Goal: Information Seeking & Learning: Get advice/opinions

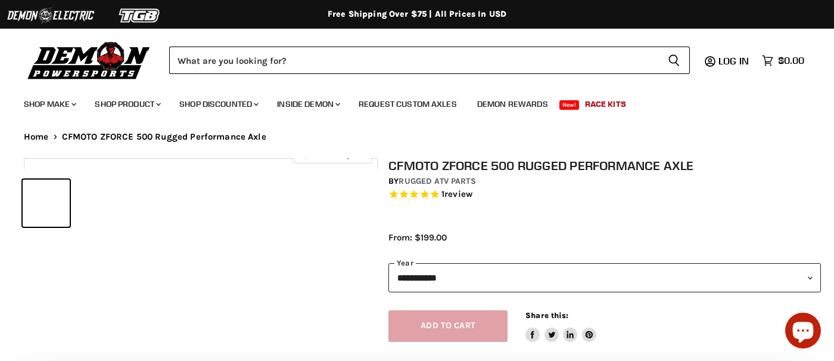
select select "******"
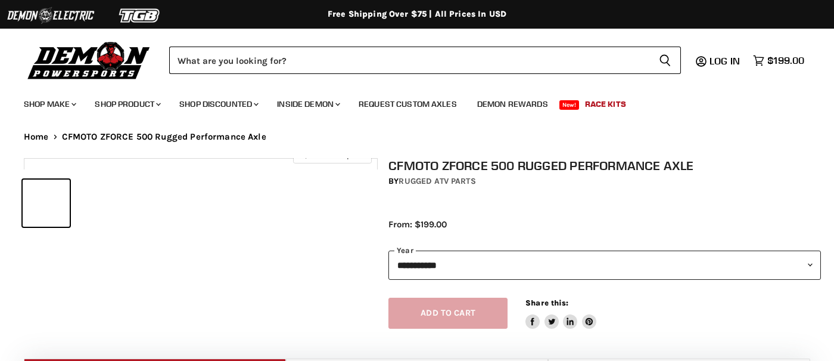
select select "******"
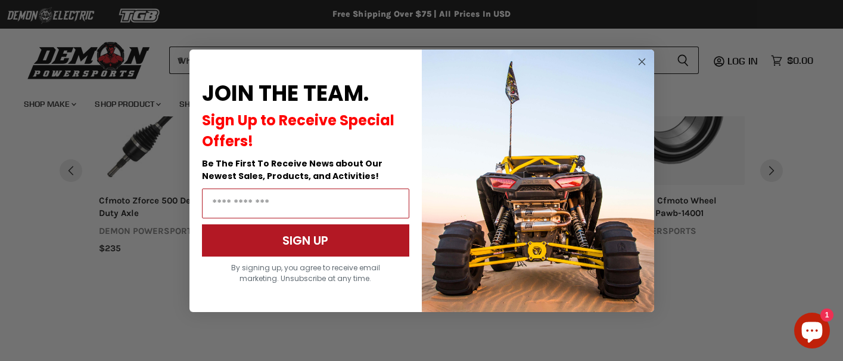
scroll to position [877, 0]
